Goal: Information Seeking & Learning: Learn about a topic

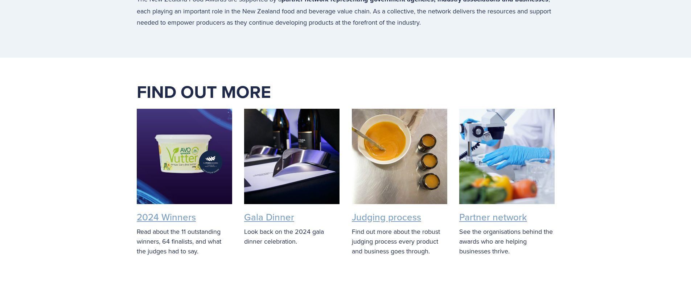
scroll to position [1523, 0]
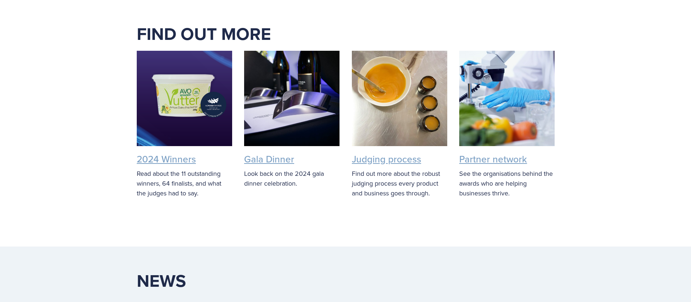
click at [180, 124] on div at bounding box center [184, 98] width 95 height 95
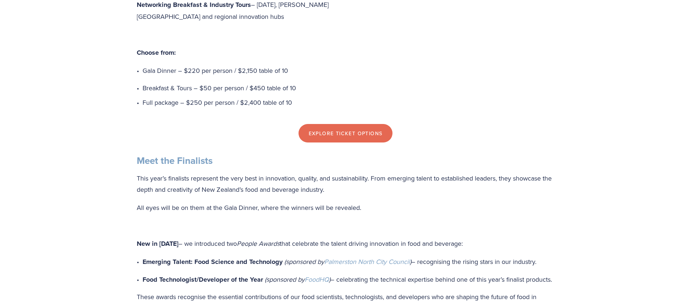
scroll to position [580, 0]
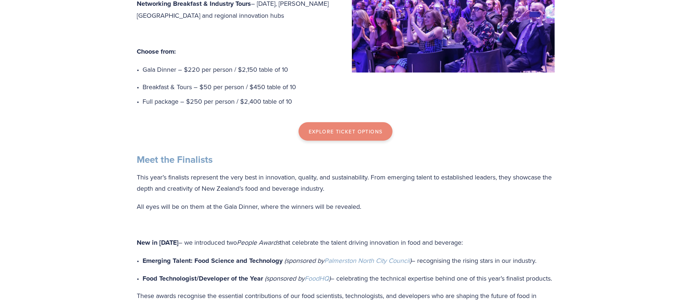
click at [324, 141] on link "Explore Ticket Options" at bounding box center [345, 131] width 94 height 19
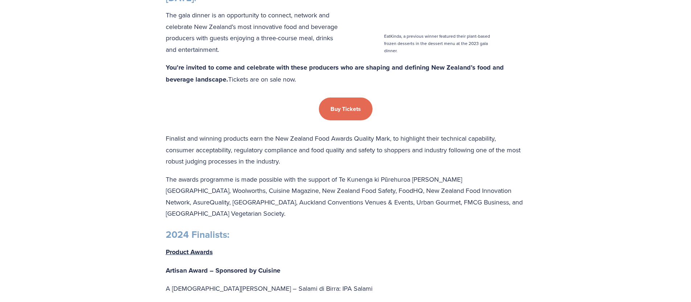
scroll to position [1088, 0]
